Goal: Task Accomplishment & Management: Complete application form

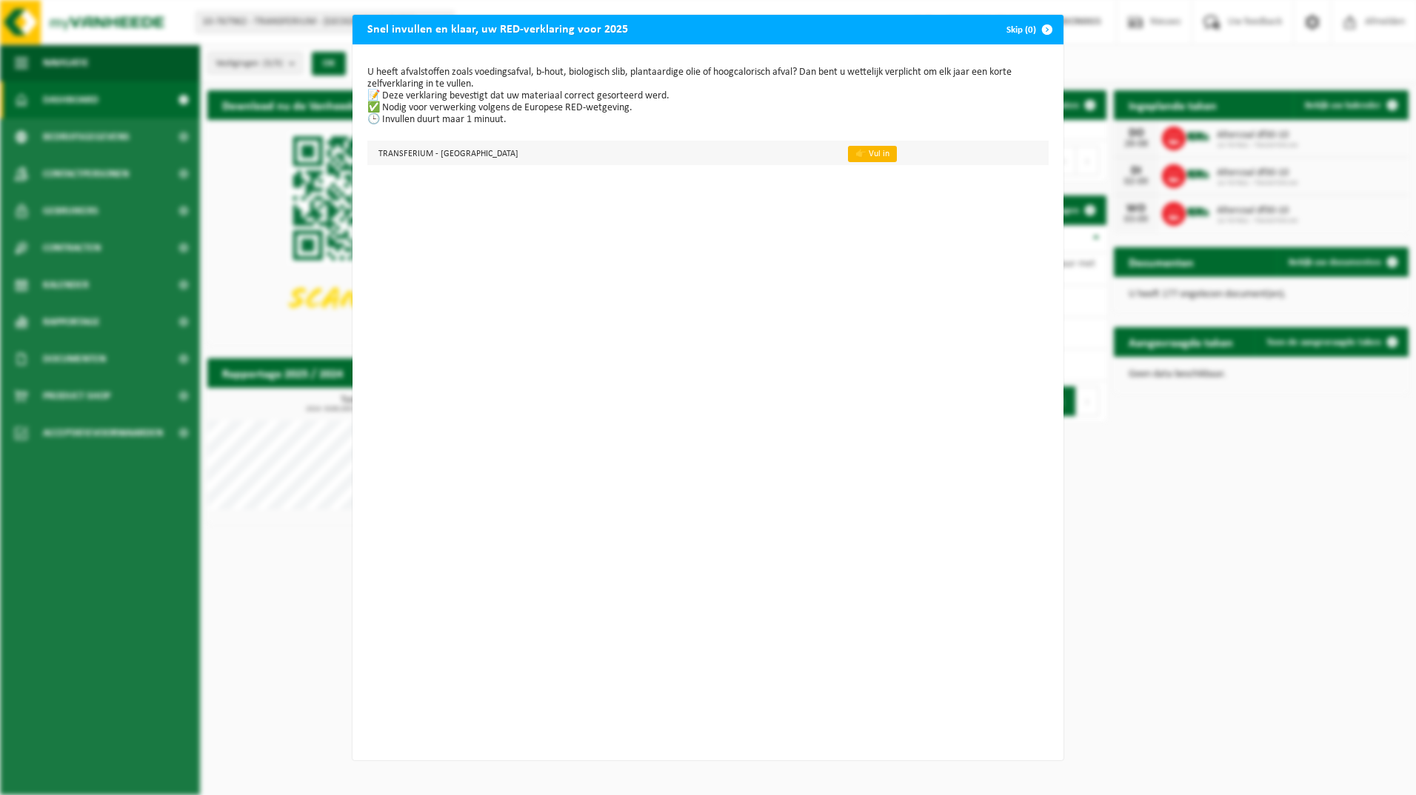
click at [848, 153] on link "👉 Vul in" at bounding box center [872, 154] width 49 height 16
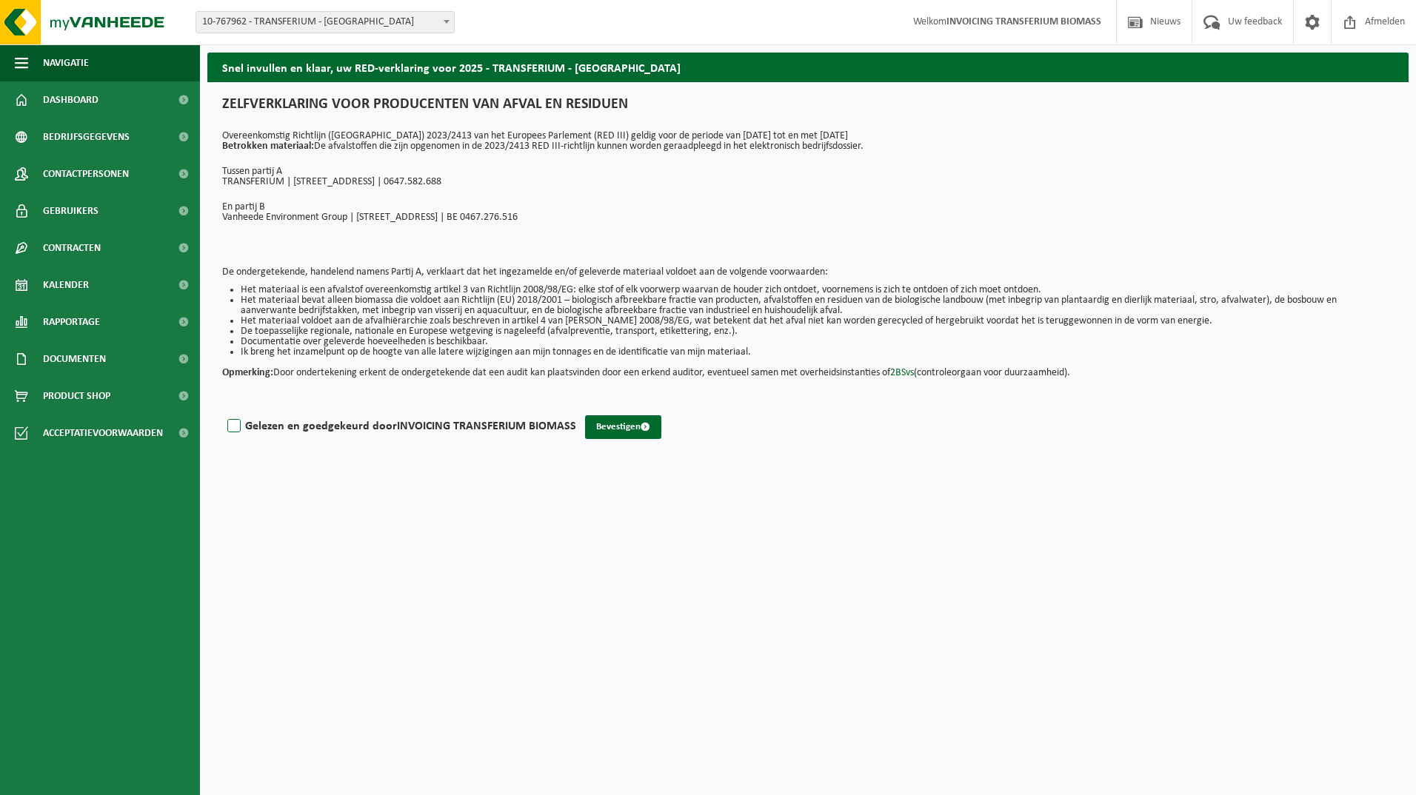
click at [232, 424] on label "Gelezen en goedgekeurd door INVOICING TRANSFERIUM BIOMASS" at bounding box center [400, 426] width 352 height 22
click at [576, 408] on input "Gelezen en goedgekeurd door INVOICING TRANSFERIUM BIOMASS" at bounding box center [576, 407] width 1 height 1
checkbox input "true"
click at [618, 428] on button "Bevestigen" at bounding box center [623, 427] width 76 height 24
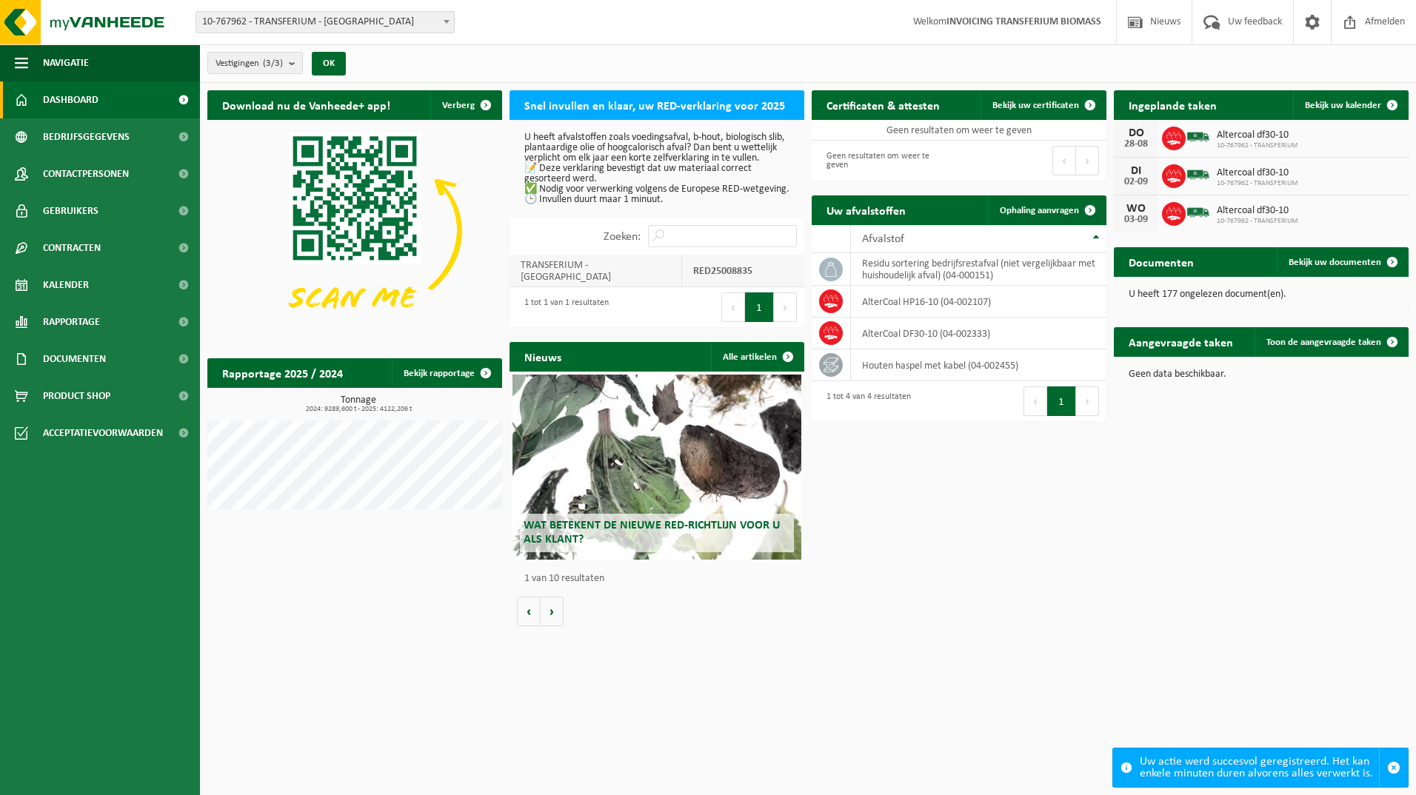
click at [711, 277] on strong "RED25008835" at bounding box center [722, 271] width 59 height 11
click at [1322, 264] on span "Bekijk uw documenten" at bounding box center [1335, 263] width 93 height 10
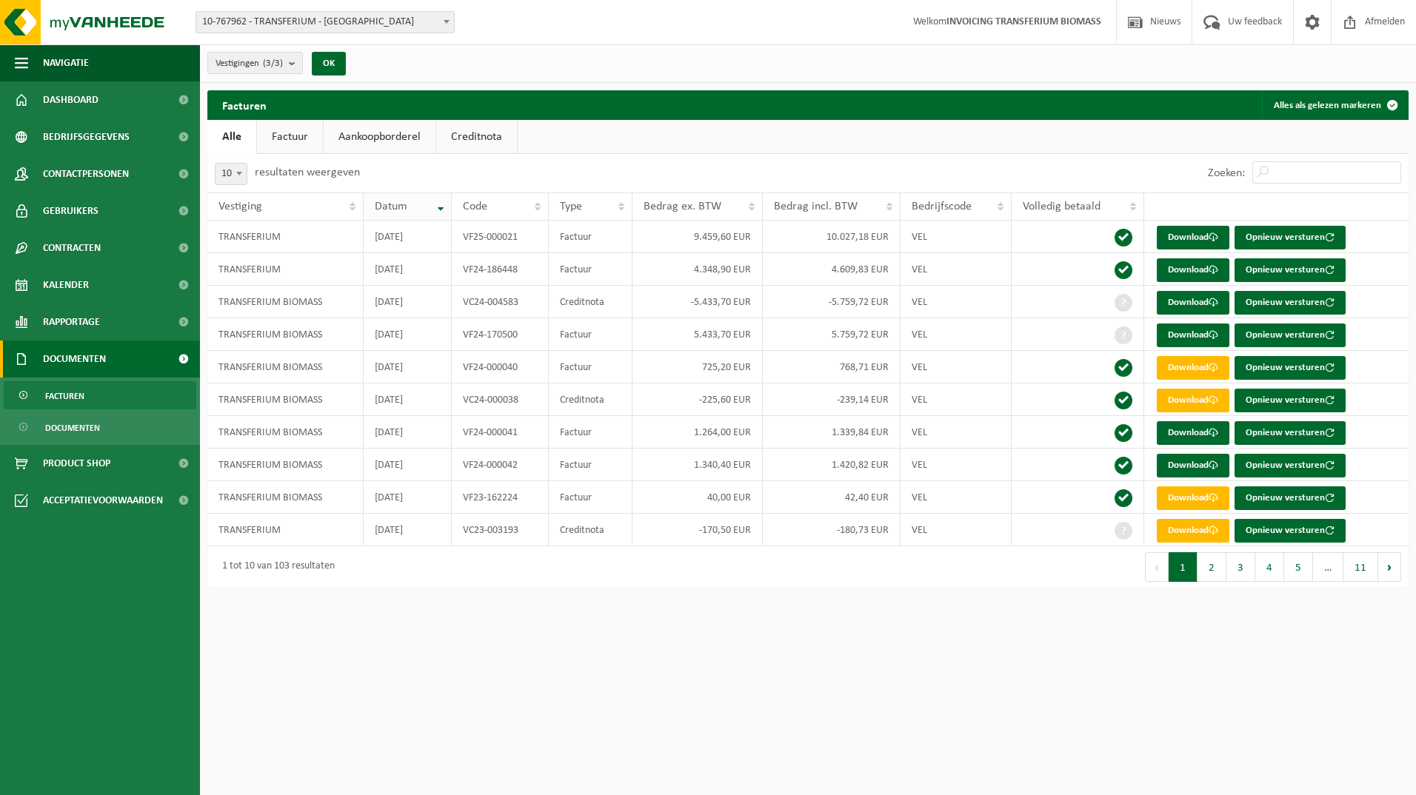
click at [442, 207] on th "Datum" at bounding box center [408, 207] width 88 height 28
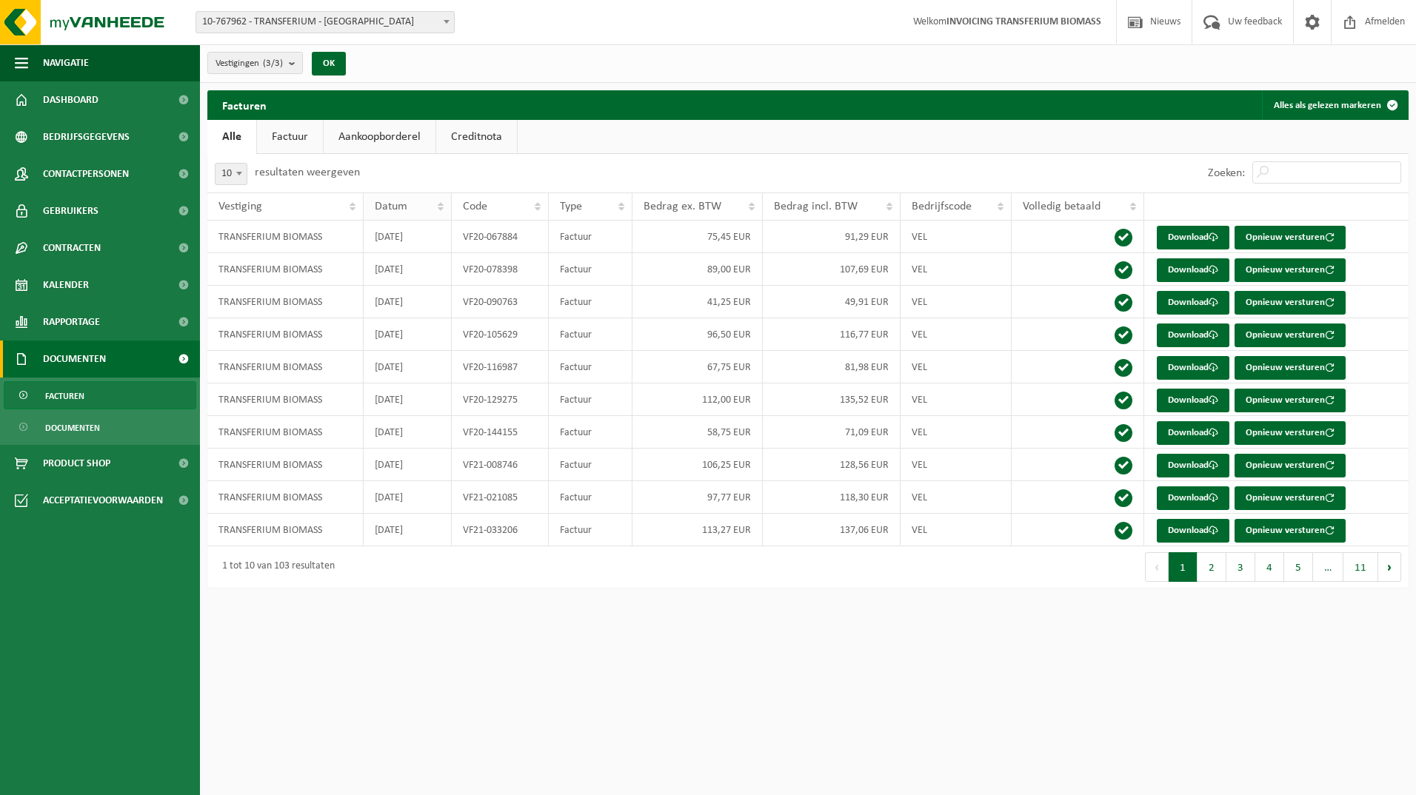
click at [442, 207] on th "Datum" at bounding box center [408, 207] width 88 height 28
click at [290, 136] on link "Factuur" at bounding box center [290, 137] width 66 height 34
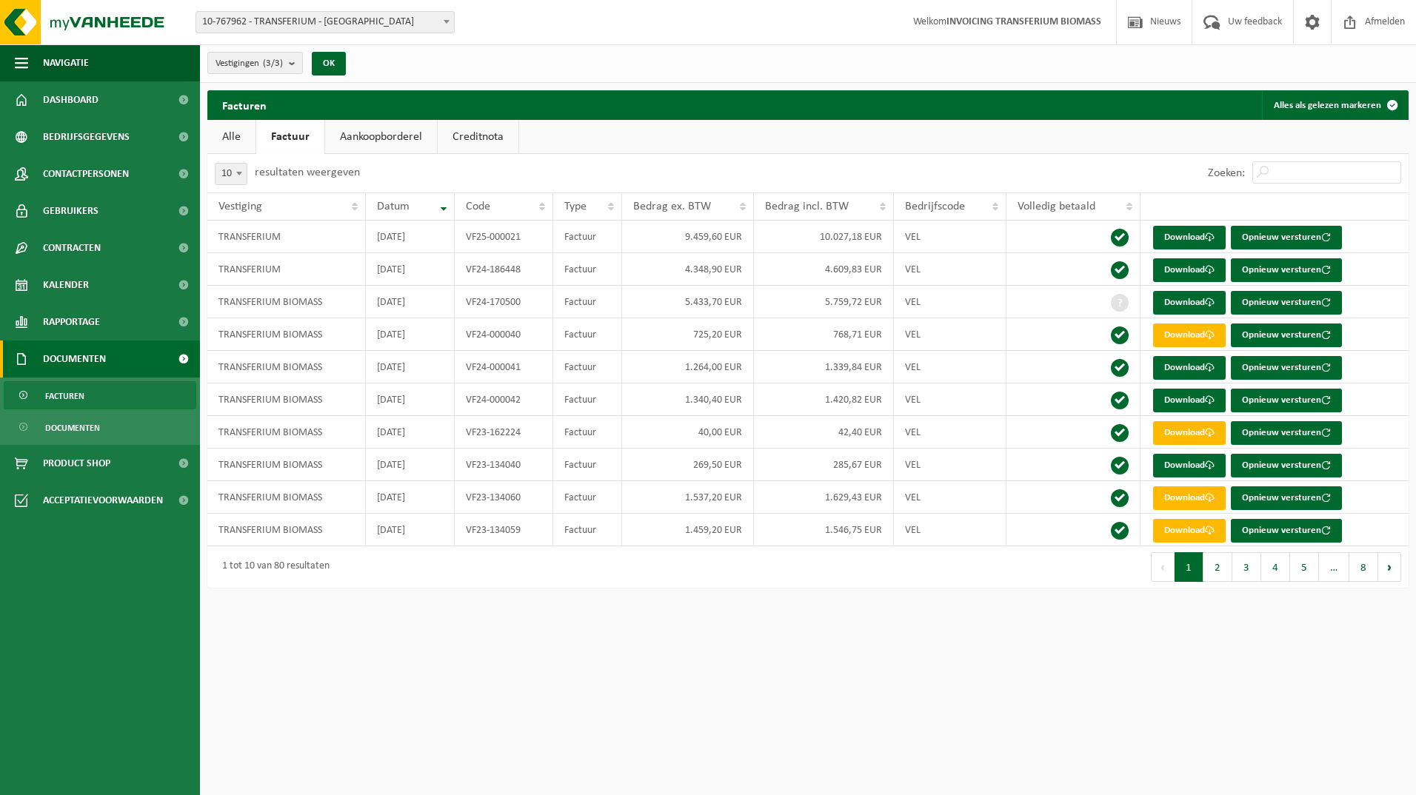
click at [369, 136] on link "Aankoopborderel" at bounding box center [381, 137] width 112 height 34
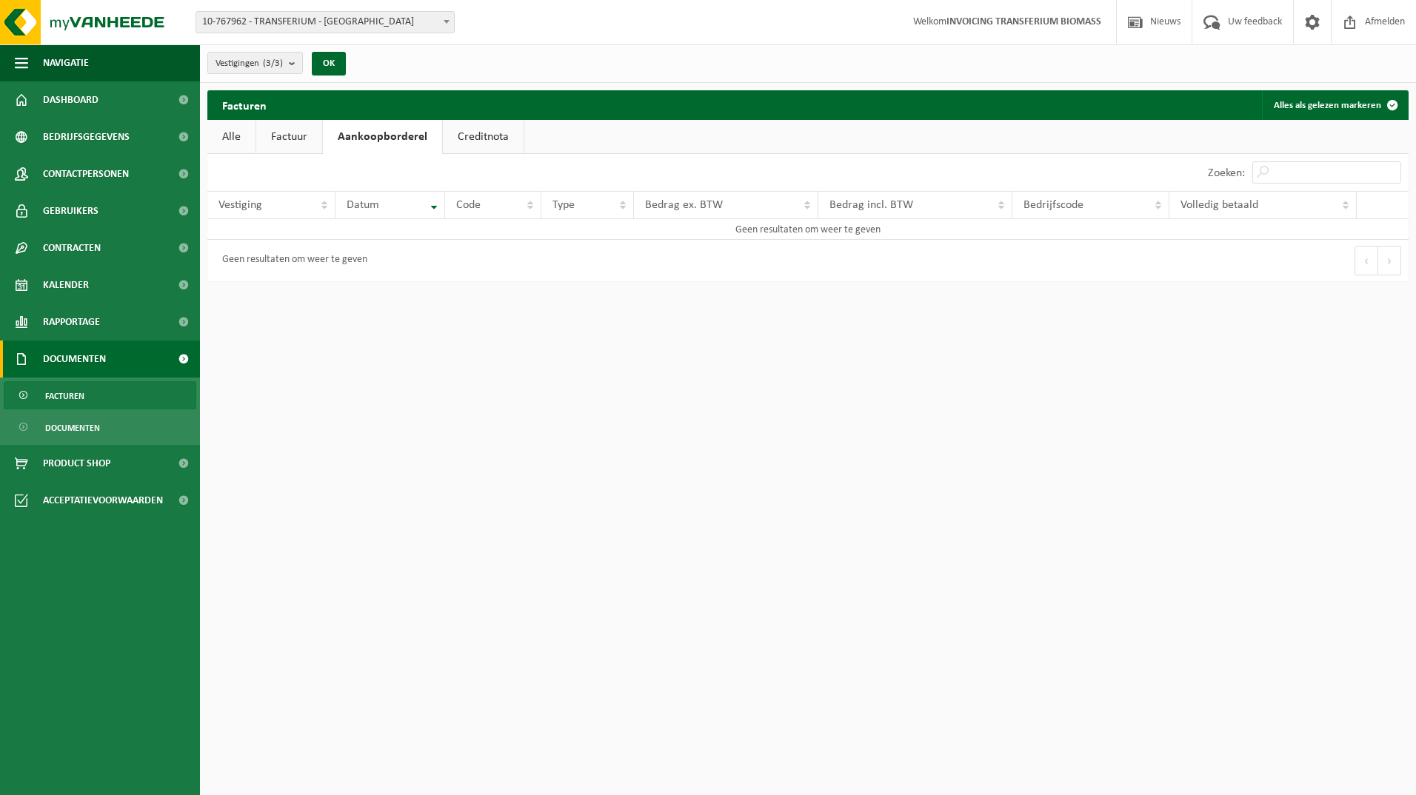
click at [475, 134] on link "Creditnota" at bounding box center [483, 137] width 81 height 34
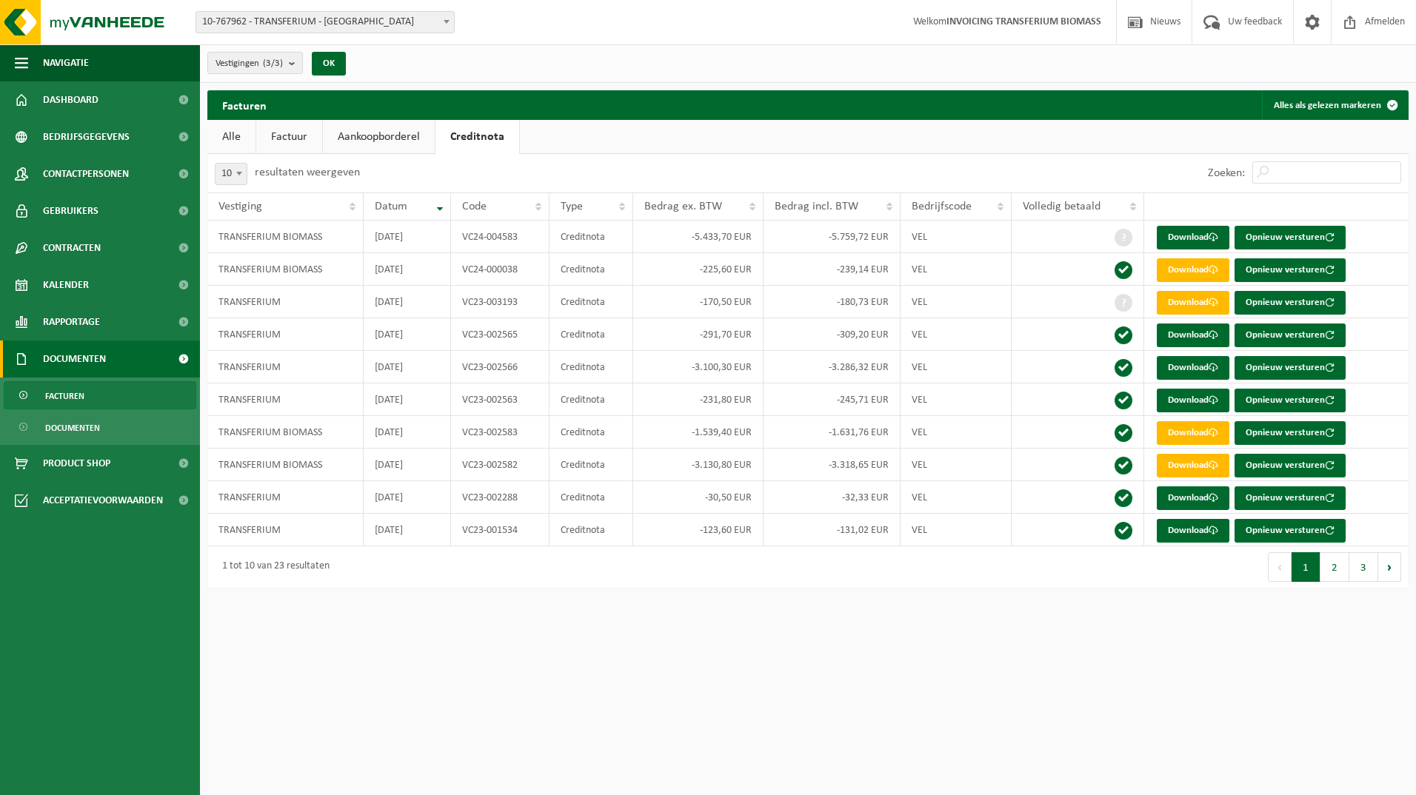
click at [394, 17] on span "10-767962 - TRANSFERIUM - [GEOGRAPHIC_DATA]" at bounding box center [325, 22] width 258 height 21
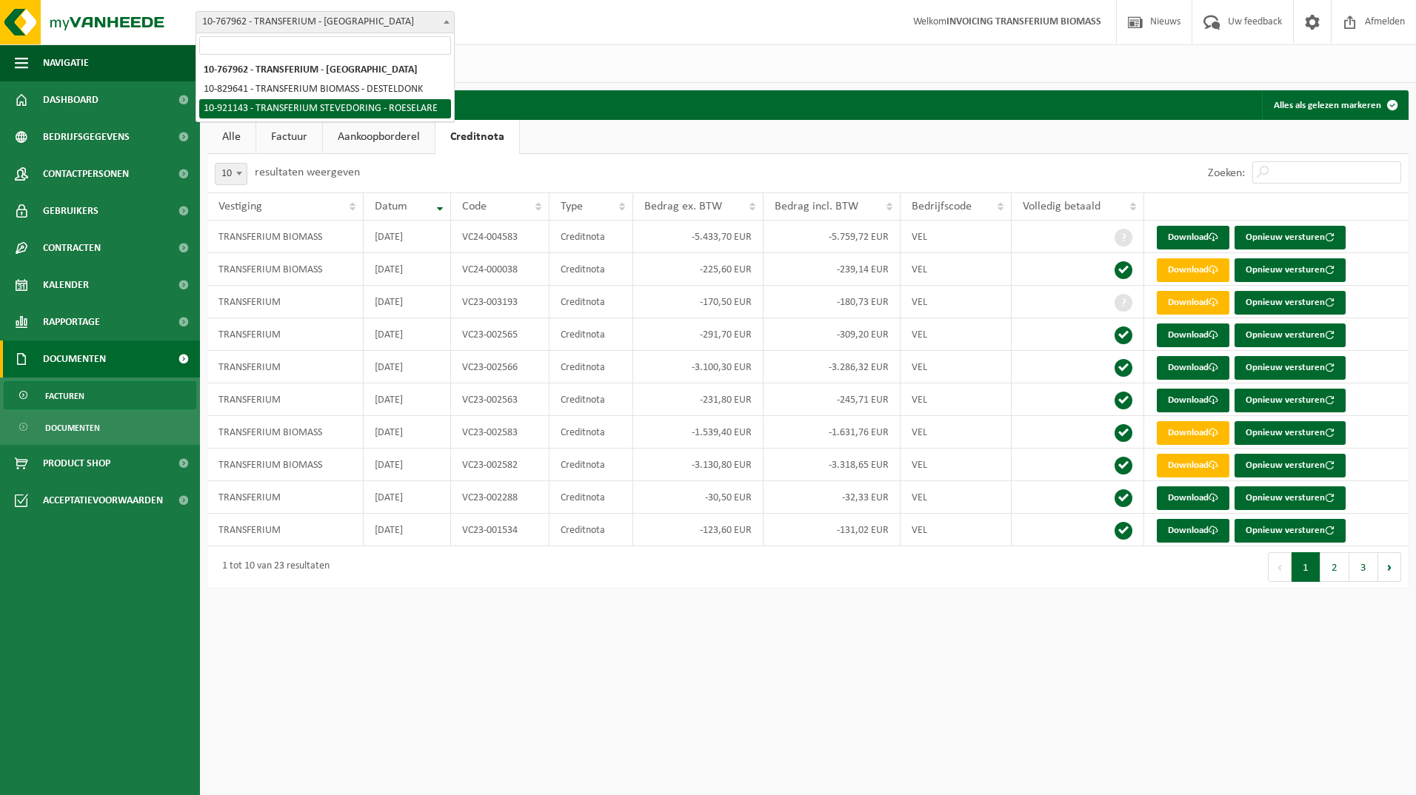
select select "129921"
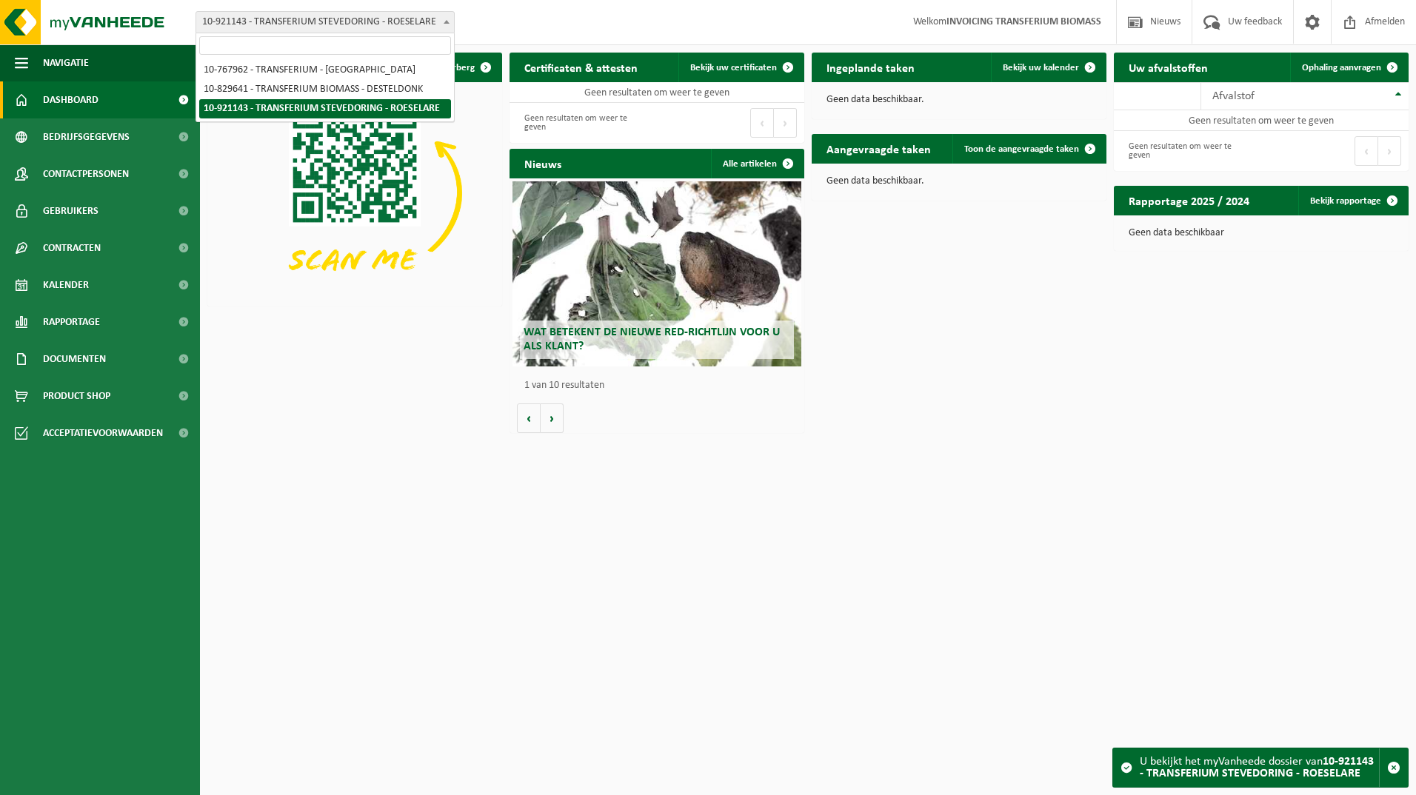
click at [309, 22] on span "10-921143 - TRANSFERIUM STEVEDORING - ROESELARE" at bounding box center [325, 22] width 258 height 21
select select "88438"
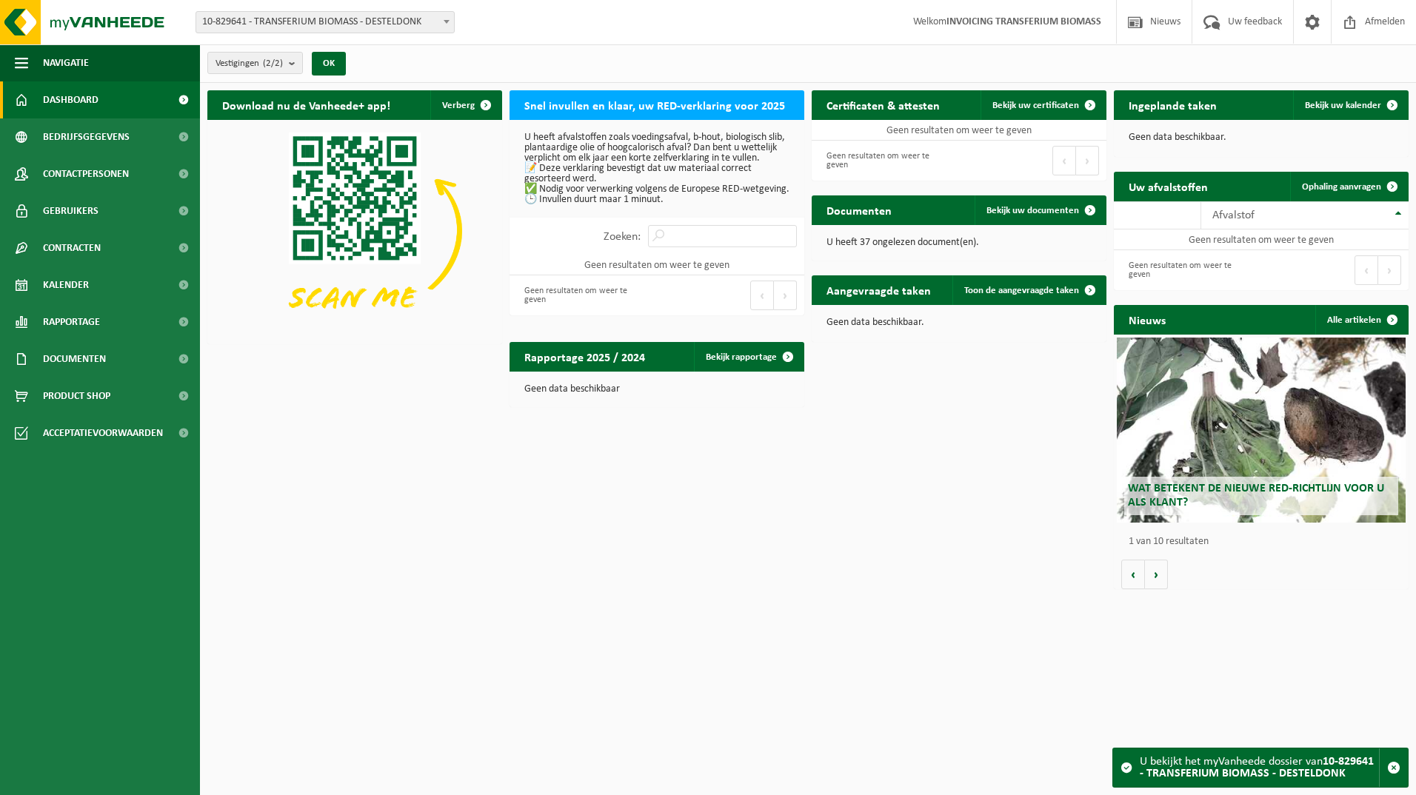
click at [317, 20] on span "10-829641 - TRANSFERIUM BIOMASS - DESTELDONK" at bounding box center [325, 22] width 258 height 21
click at [320, 28] on span "10-829641 - TRANSFERIUM BIOMASS - DESTELDONK" at bounding box center [325, 22] width 258 height 21
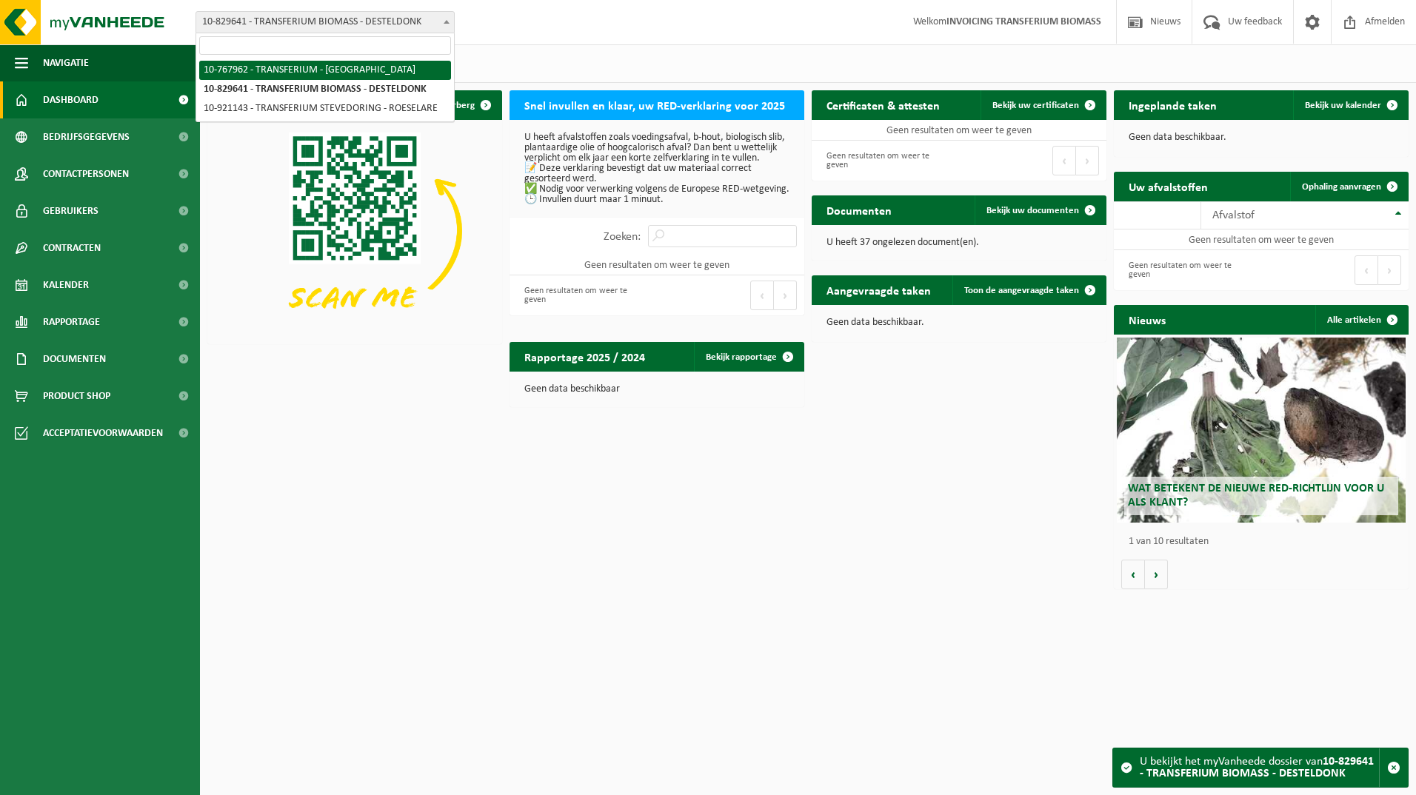
select select "14815"
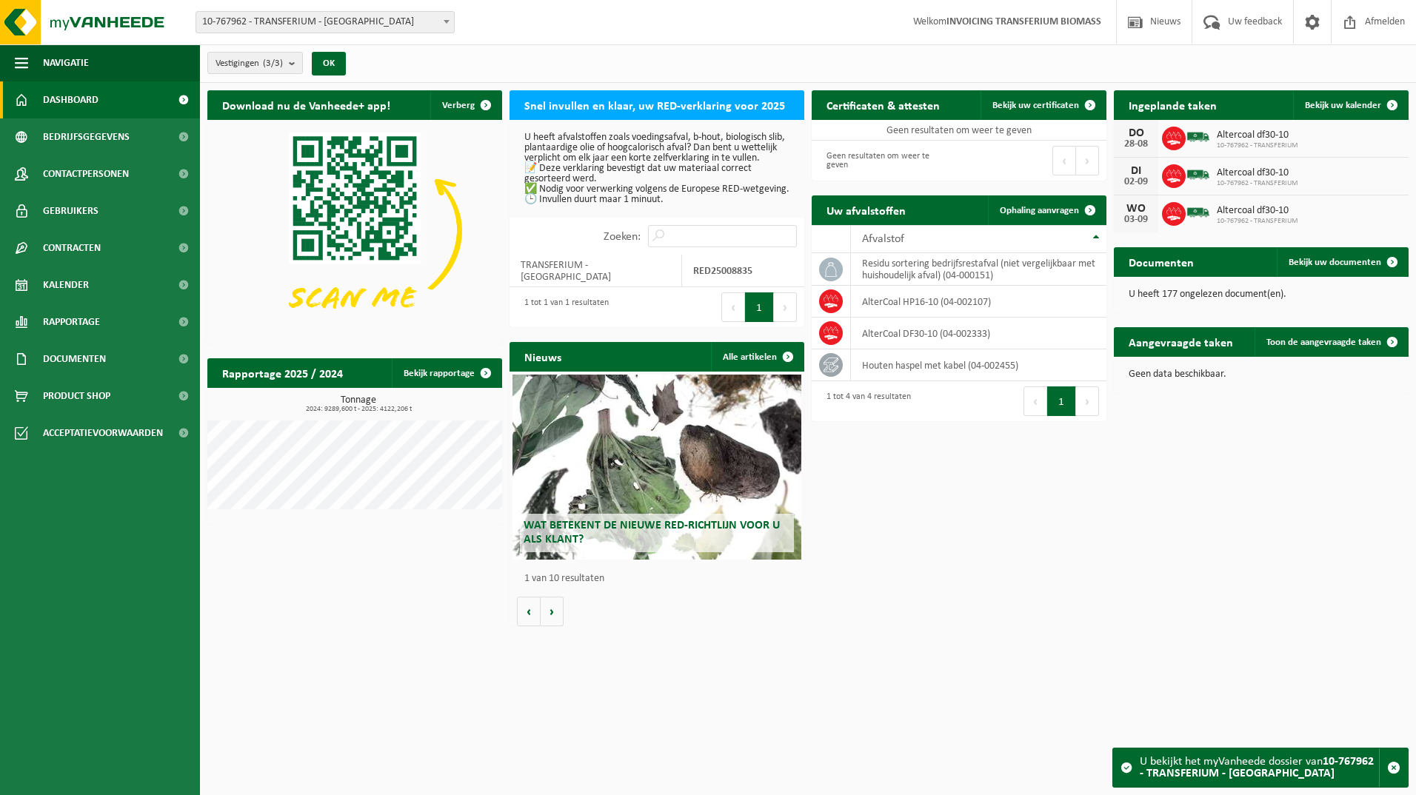
click at [609, 167] on p "U heeft afvalstoffen zoals voedingsafval, b-hout, biologisch slib, plantaardige…" at bounding box center [656, 169] width 265 height 73
click at [669, 105] on h2 "Snel invullen en klaar, uw RED-verklaring voor 2025" at bounding box center [655, 104] width 290 height 29
drag, startPoint x: 669, startPoint y: 105, endPoint x: 633, endPoint y: 157, distance: 62.9
click at [633, 157] on p "U heeft afvalstoffen zoals voedingsafval, b-hout, biologisch slib, plantaardige…" at bounding box center [656, 169] width 265 height 73
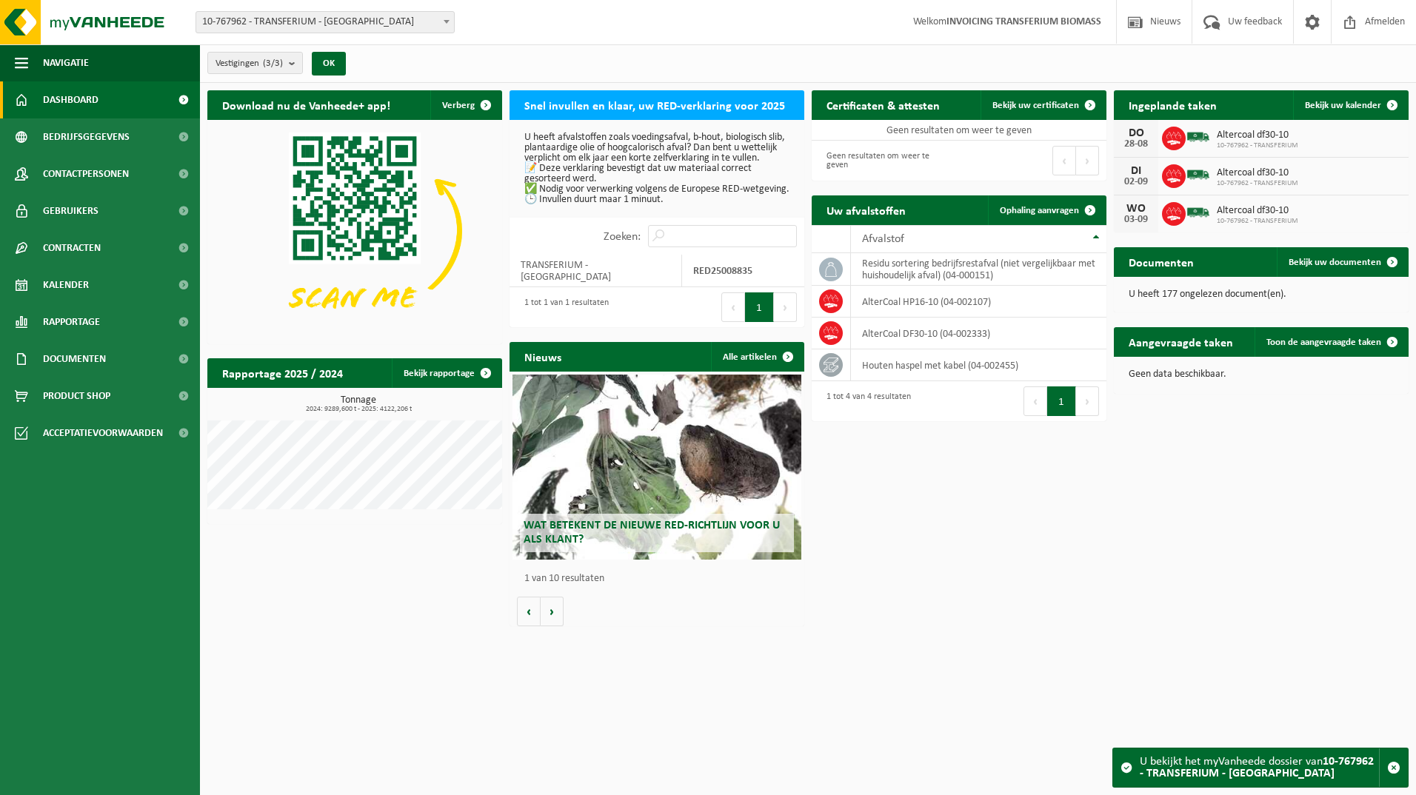
click at [758, 313] on button "1" at bounding box center [759, 308] width 29 height 30
click at [566, 284] on td "TRANSFERIUM - [GEOGRAPHIC_DATA]" at bounding box center [596, 271] width 173 height 33
drag, startPoint x: 566, startPoint y: 284, endPoint x: 701, endPoint y: 285, distance: 134.8
click at [699, 277] on strong "RED25008835" at bounding box center [722, 271] width 59 height 11
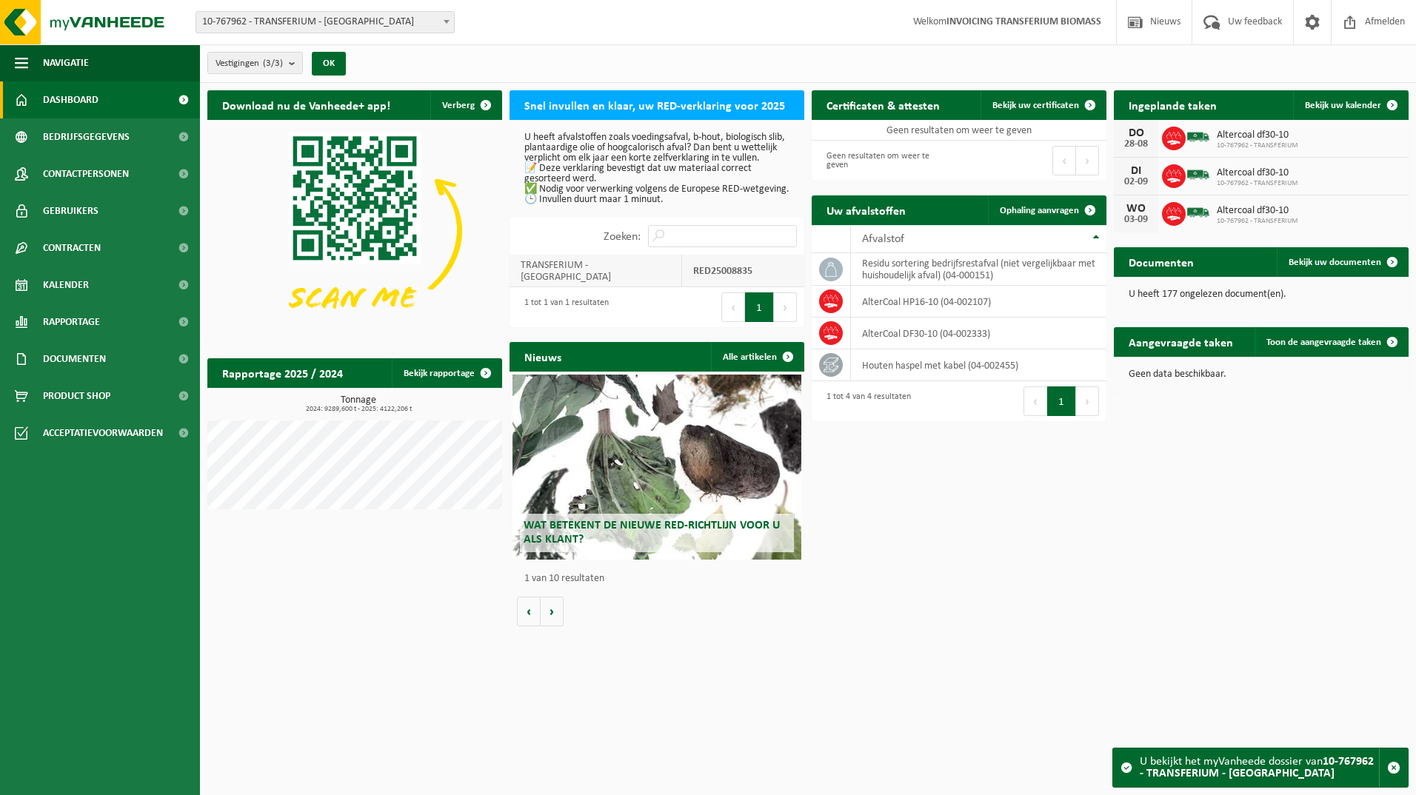
click at [703, 277] on strong "RED25008835" at bounding box center [722, 271] width 59 height 11
click at [704, 277] on strong "RED25008835" at bounding box center [722, 271] width 59 height 11
drag, startPoint x: 704, startPoint y: 285, endPoint x: 678, endPoint y: 288, distance: 25.4
click at [678, 287] on td "TRANSFERIUM - [GEOGRAPHIC_DATA]" at bounding box center [596, 271] width 173 height 33
click at [90, 139] on span "Bedrijfsgegevens" at bounding box center [86, 136] width 87 height 37
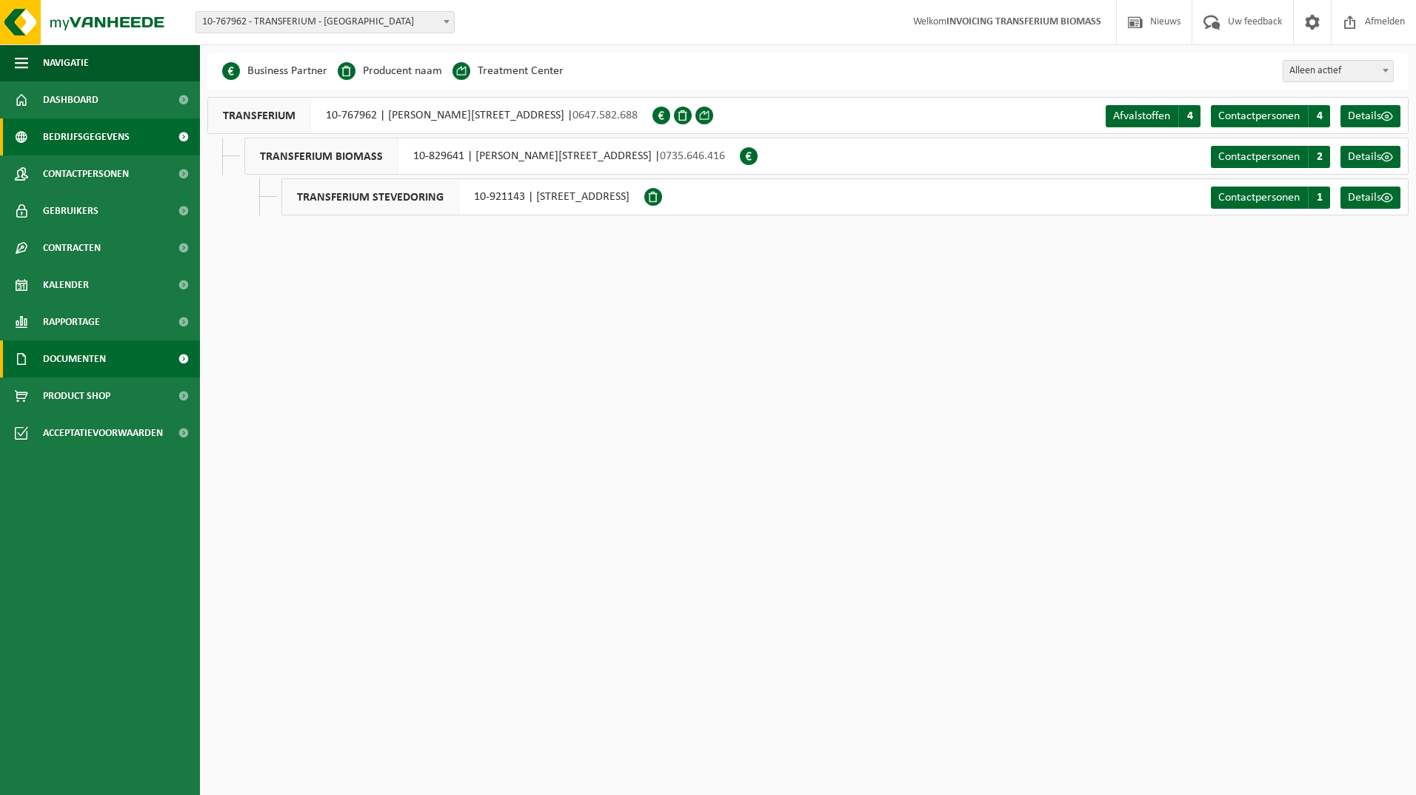
click at [81, 354] on span "Documenten" at bounding box center [74, 359] width 63 height 37
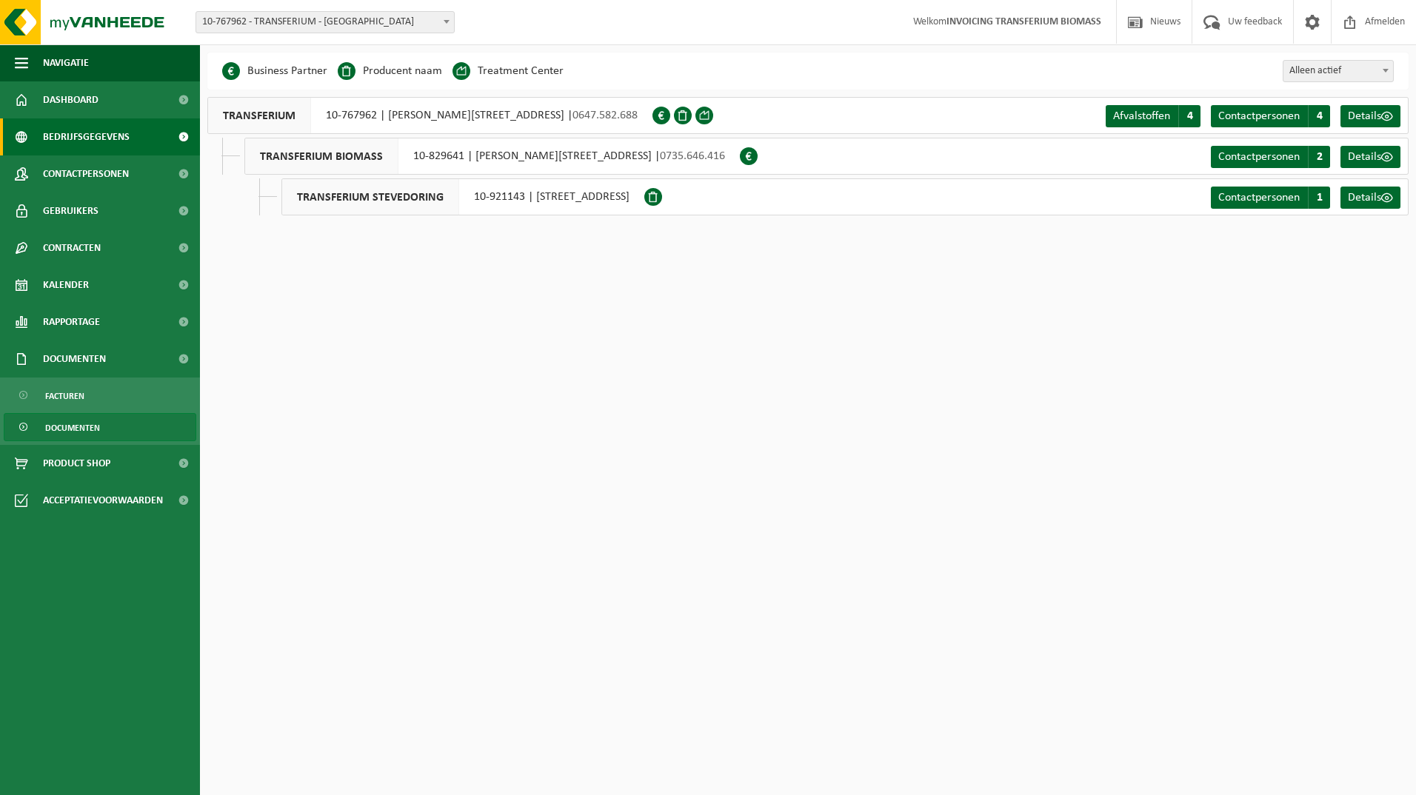
click at [81, 430] on span "Documenten" at bounding box center [72, 428] width 55 height 28
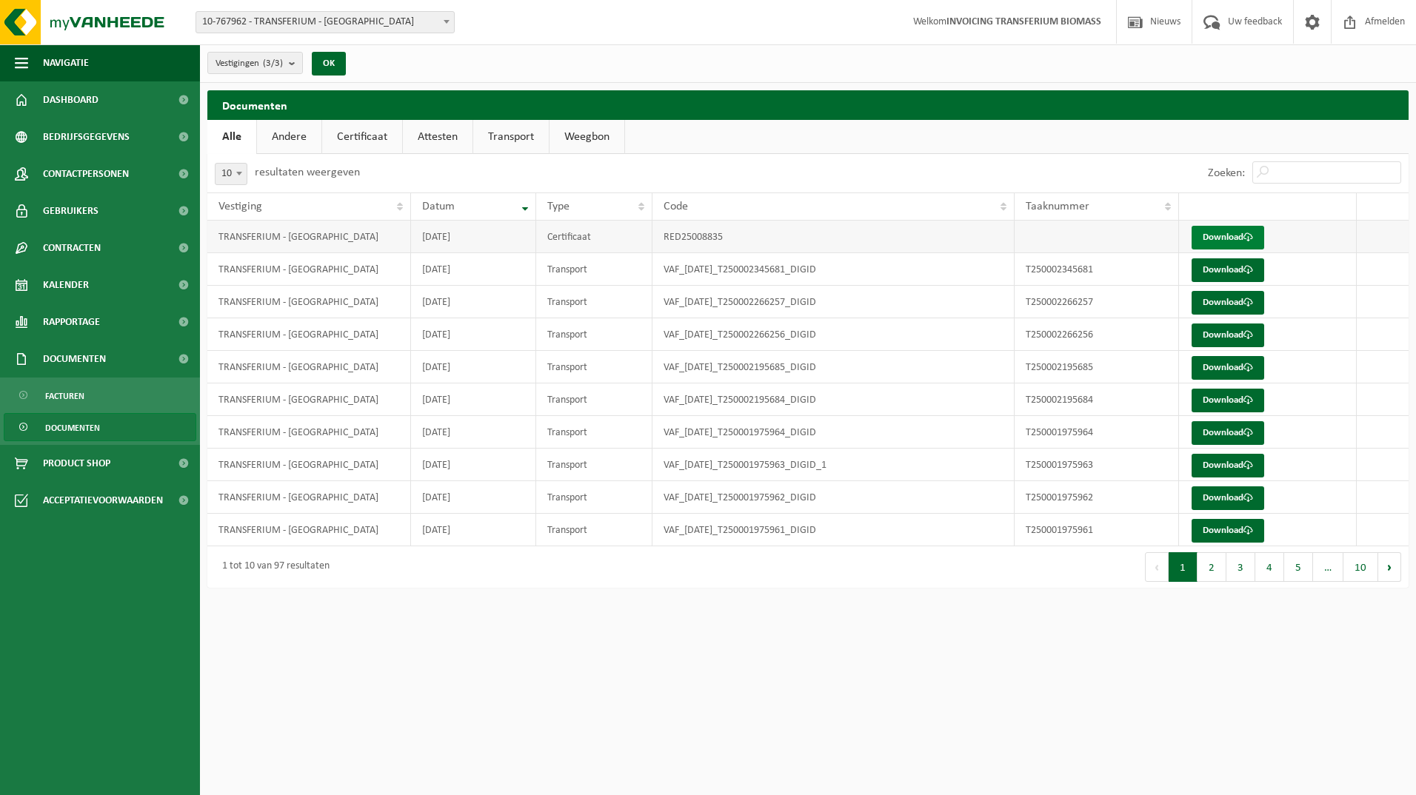
click at [1234, 236] on link "Download" at bounding box center [1228, 238] width 73 height 24
